Goal: Task Accomplishment & Management: Complete application form

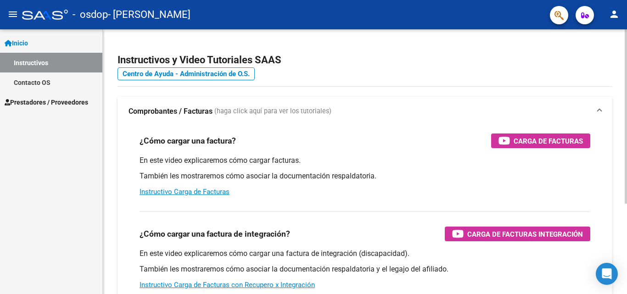
click at [625, 244] on div "Instructivos y Video Tutoriales SAAS Centro de Ayuda - Administración de O.S. C…" at bounding box center [365, 230] width 525 height 403
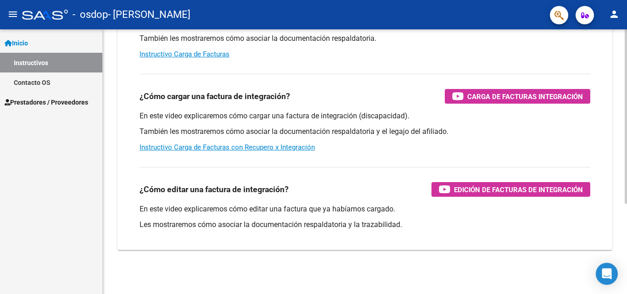
click at [627, 244] on div at bounding box center [626, 161] width 2 height 265
click at [289, 147] on link "Instructivo Carga de Facturas con Recupero x Integración" at bounding box center [227, 147] width 175 height 8
click at [627, 176] on div at bounding box center [626, 207] width 2 height 175
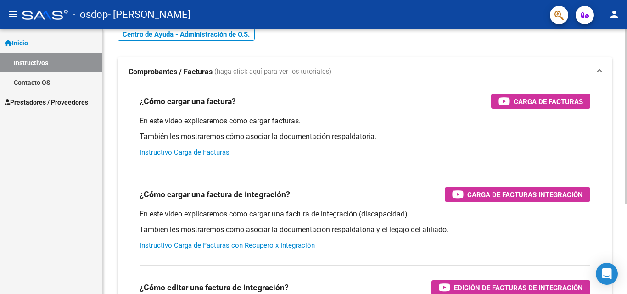
scroll to position [0, 0]
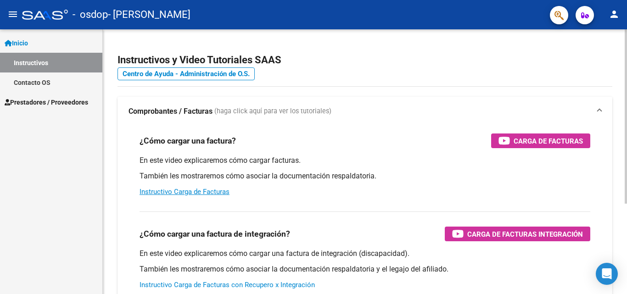
click at [623, 32] on div "Instructivos y Video Tutoriales SAAS Centro de Ayuda - Administración de O.S. C…" at bounding box center [366, 230] width 527 height 403
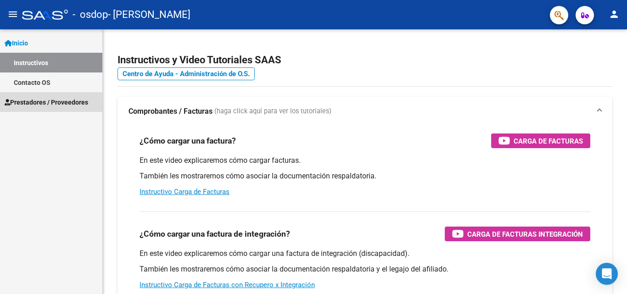
click at [54, 99] on span "Prestadores / Proveedores" at bounding box center [47, 102] width 84 height 10
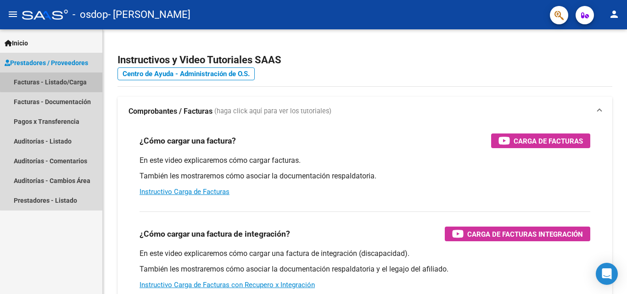
click at [55, 81] on link "Facturas - Listado/Carga" at bounding box center [51, 83] width 102 height 20
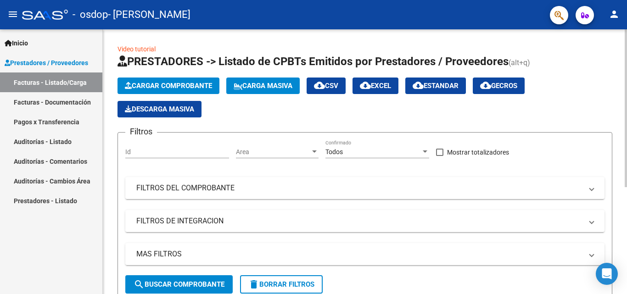
click at [189, 82] on span "Cargar Comprobante" at bounding box center [168, 86] width 87 height 8
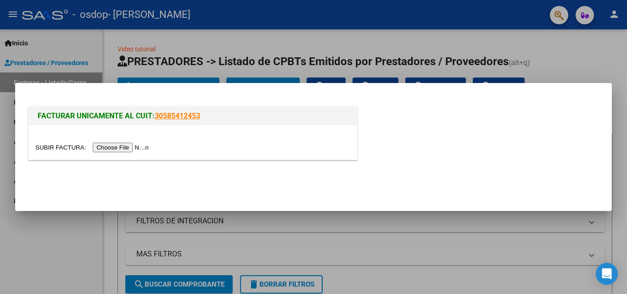
click at [143, 148] on input "file" at bounding box center [93, 148] width 116 height 10
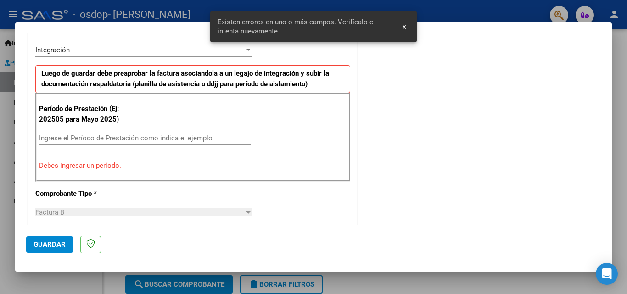
scroll to position [225, 0]
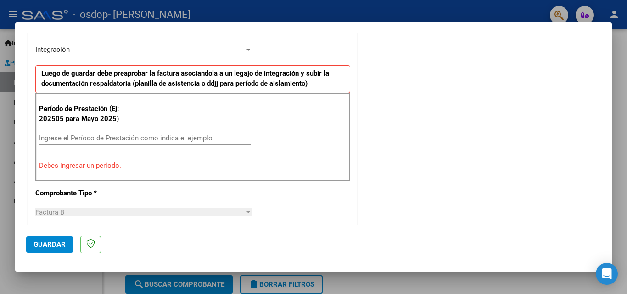
click at [135, 138] on input "Ingrese el Período de Prestación como indica el ejemplo" at bounding box center [145, 138] width 212 height 8
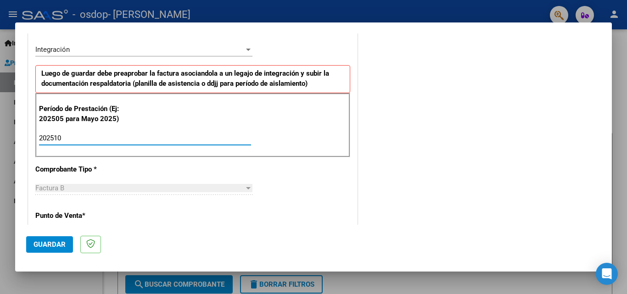
type input "202510"
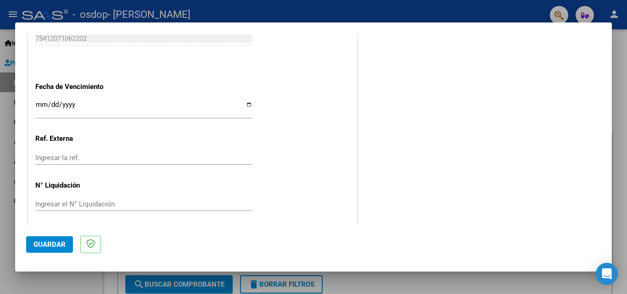
scroll to position [617, 0]
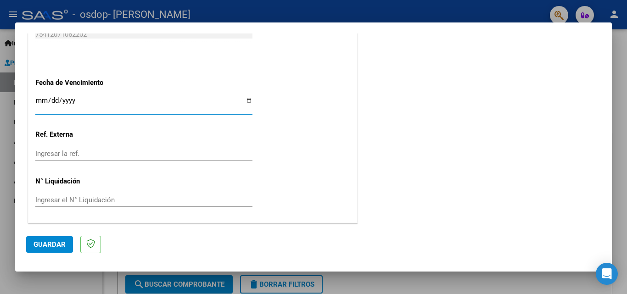
click at [39, 101] on input "Ingresar la fecha" at bounding box center [143, 104] width 217 height 15
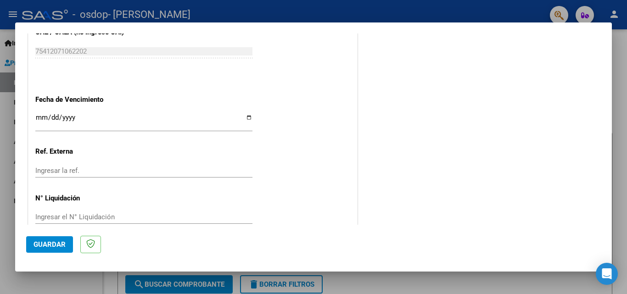
scroll to position [602, 0]
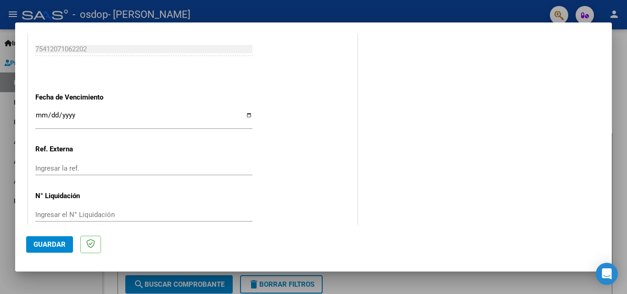
click at [248, 117] on input "Ingresar la fecha" at bounding box center [143, 119] width 217 height 15
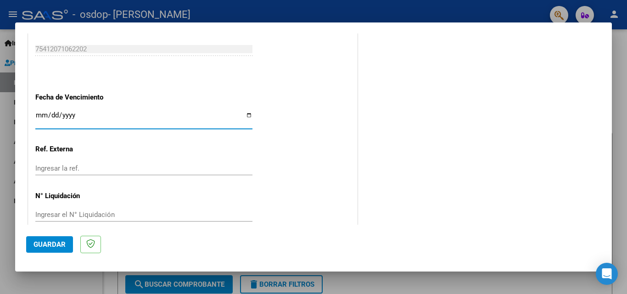
type input "[DATE]"
click at [52, 245] on span "Guardar" at bounding box center [50, 245] width 32 height 8
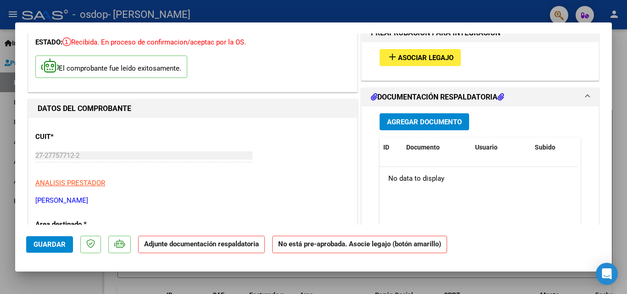
scroll to position [56, 0]
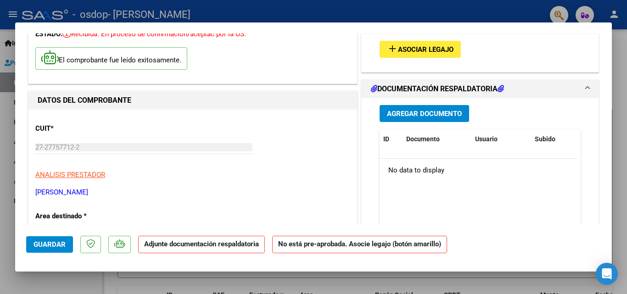
click at [501, 86] on icon at bounding box center [501, 88] width 6 height 7
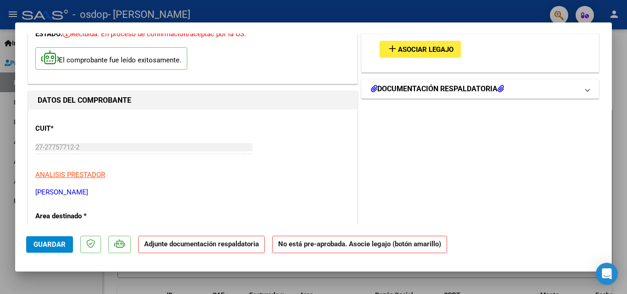
click at [501, 86] on icon at bounding box center [501, 88] width 6 height 7
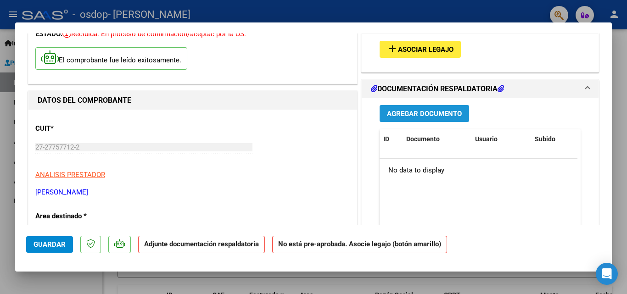
click at [424, 115] on span "Agregar Documento" at bounding box center [424, 114] width 75 height 8
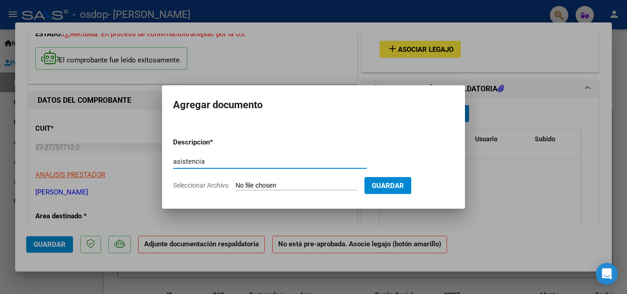
type input "asistencia"
click at [206, 182] on span "Seleccionar Archivo" at bounding box center [201, 185] width 56 height 7
click at [236, 182] on input "Seleccionar Archivo" at bounding box center [297, 186] width 122 height 9
type input "C:\fakepath\asistencia [PERSON_NAME] septiembre .pdf"
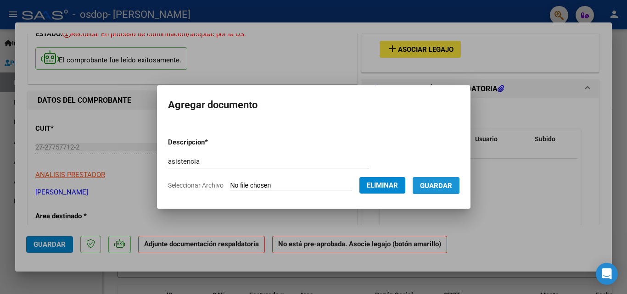
click at [437, 182] on span "Guardar" at bounding box center [436, 186] width 32 height 8
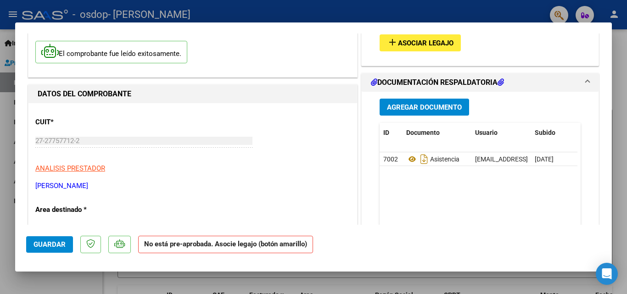
scroll to position [27, 0]
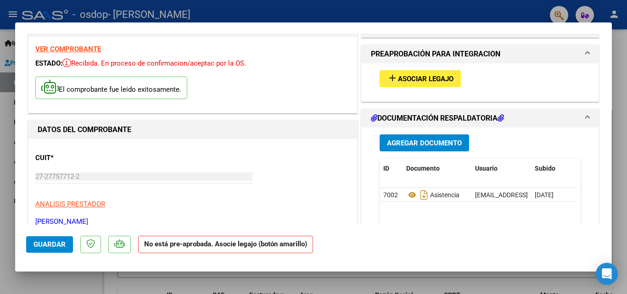
click at [451, 75] on span "add Asociar Legajo" at bounding box center [420, 78] width 67 height 8
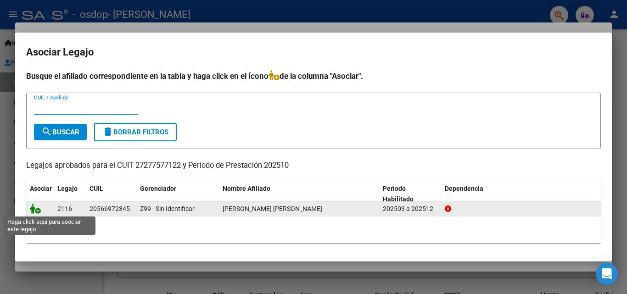
click at [39, 210] on icon at bounding box center [35, 209] width 11 height 10
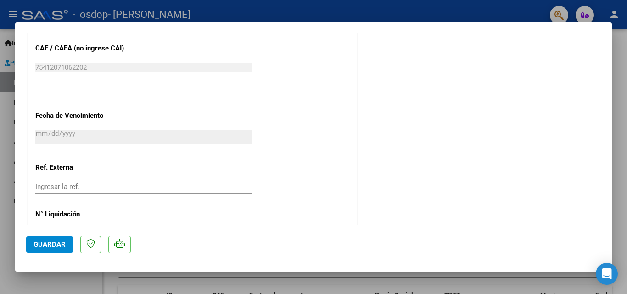
scroll to position [631, 0]
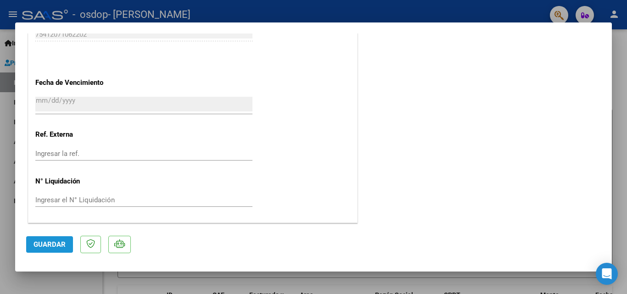
click at [65, 245] on span "Guardar" at bounding box center [50, 245] width 32 height 8
